Goal: Transaction & Acquisition: Purchase product/service

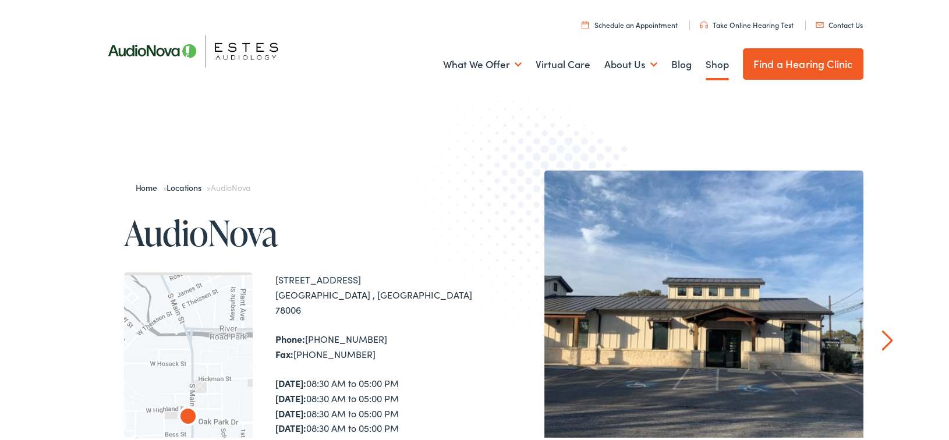
click at [711, 66] on link "Shop" at bounding box center [717, 62] width 23 height 43
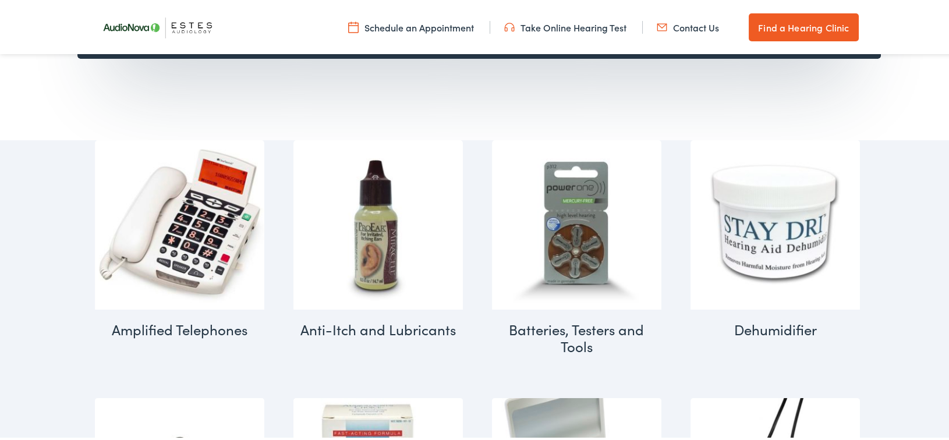
scroll to position [582, 0]
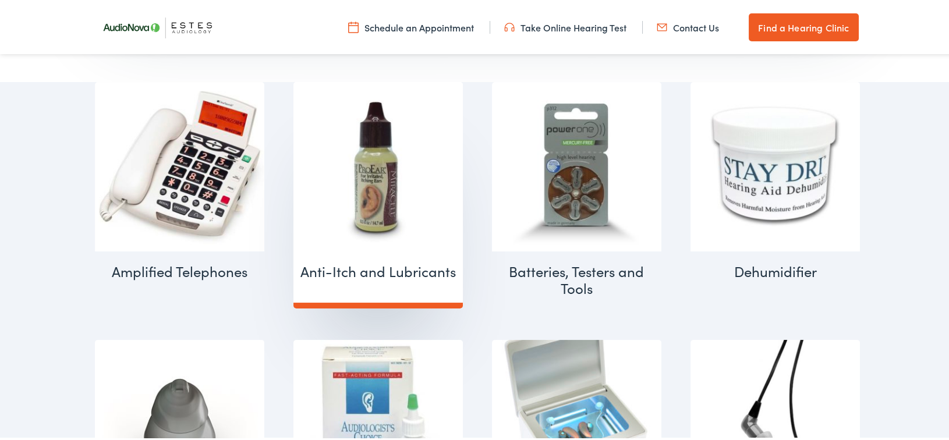
click at [323, 268] on h2 "Anti-Itch and Lubricants (2)" at bounding box center [378, 270] width 169 height 40
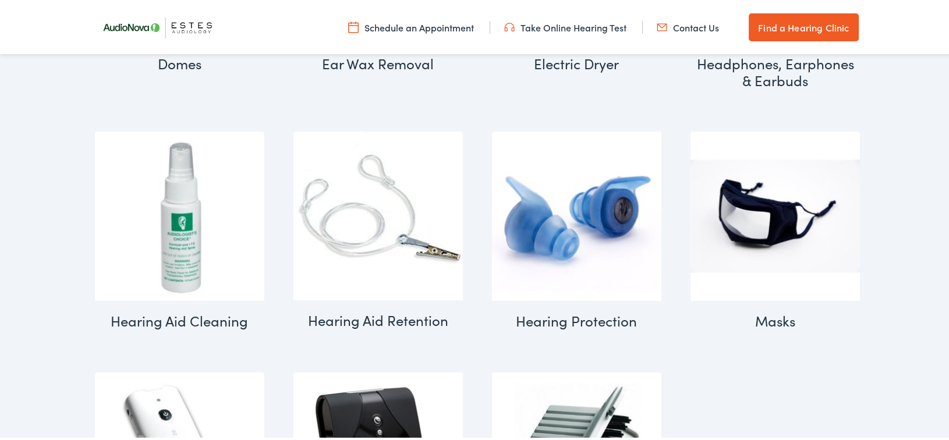
scroll to position [874, 0]
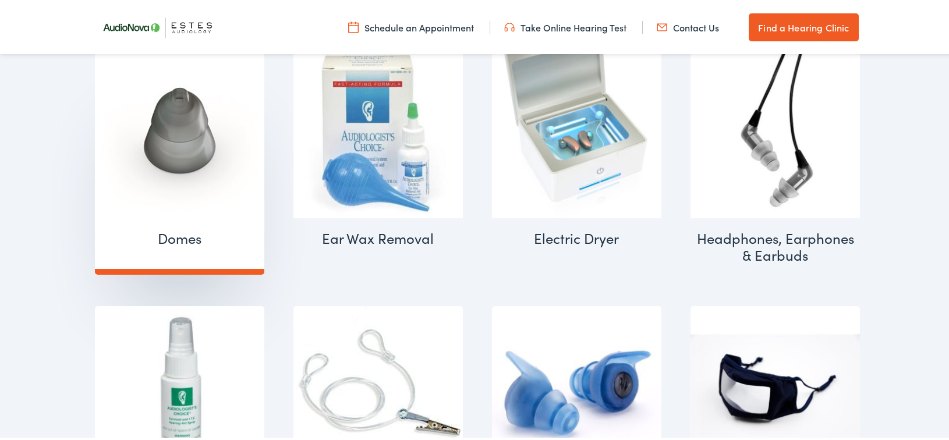
click at [184, 124] on img "Visit product category Domes" at bounding box center [179, 131] width 169 height 169
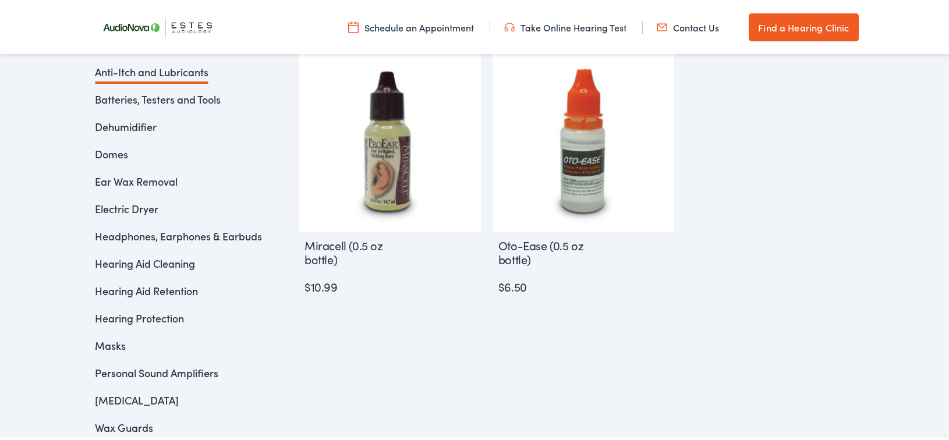
scroll to position [348, 0]
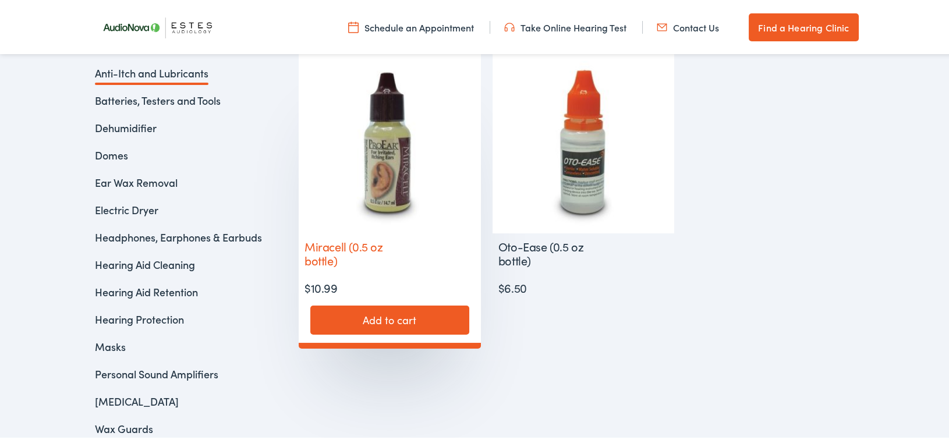
click at [384, 181] on img at bounding box center [390, 141] width 182 height 182
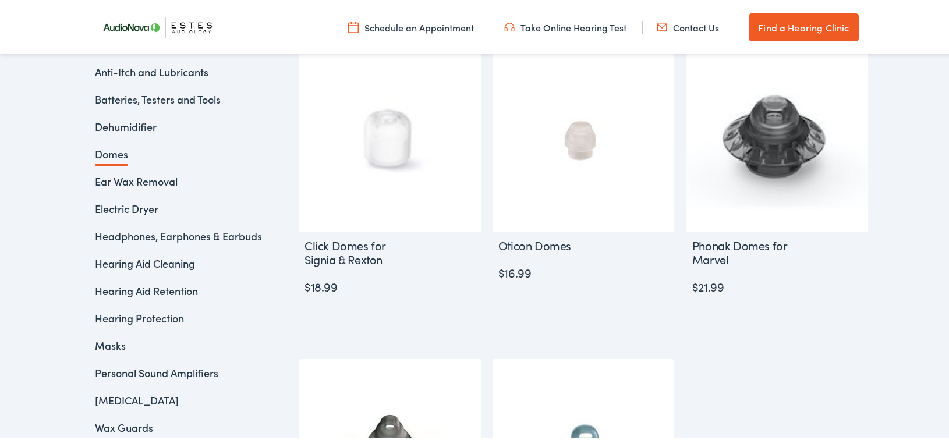
scroll to position [524, 0]
